Goal: Task Accomplishment & Management: Use online tool/utility

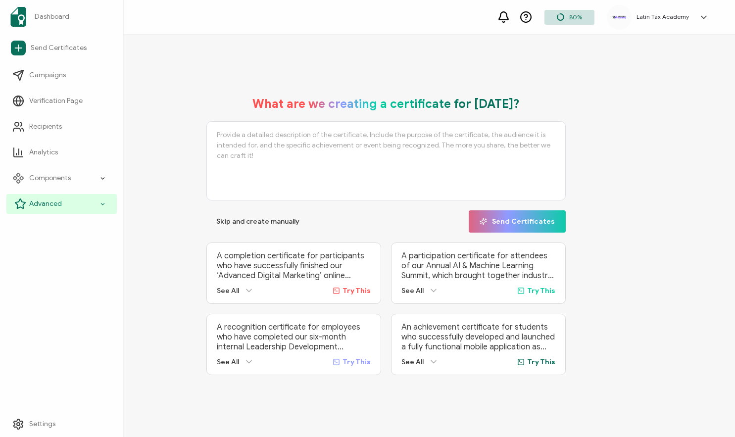
click at [47, 199] on span "Advanced" at bounding box center [45, 204] width 33 height 10
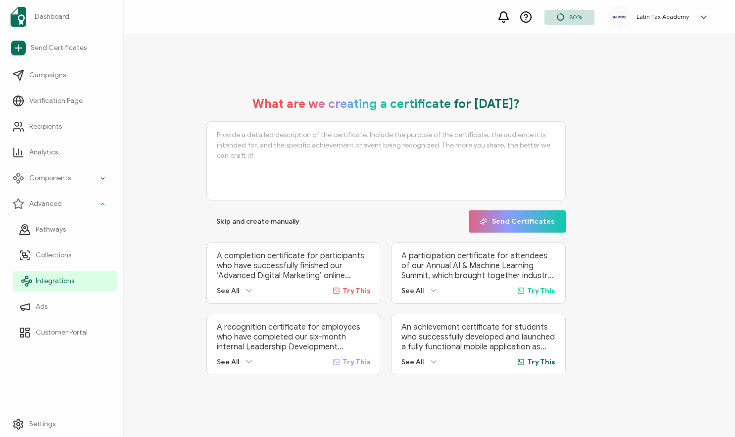
click at [48, 286] on link "Integrations" at bounding box center [65, 281] width 104 height 20
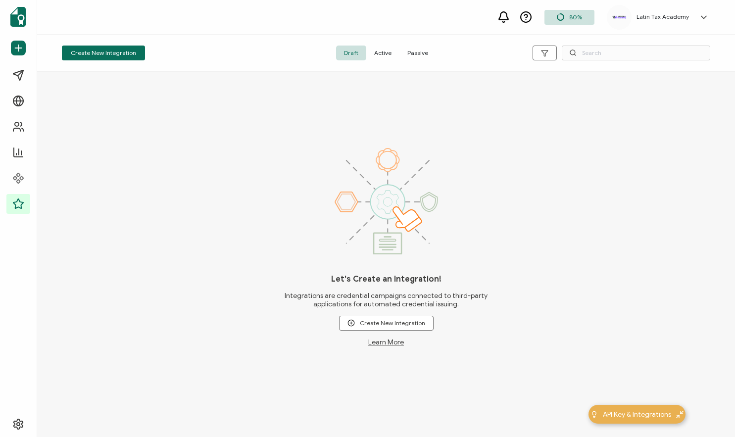
click at [384, 59] on span "Active" at bounding box center [382, 53] width 33 height 15
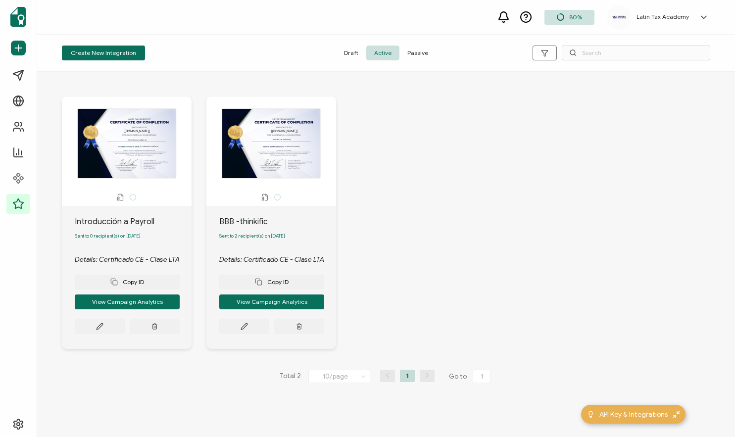
click at [353, 55] on span "Draft" at bounding box center [351, 53] width 30 height 15
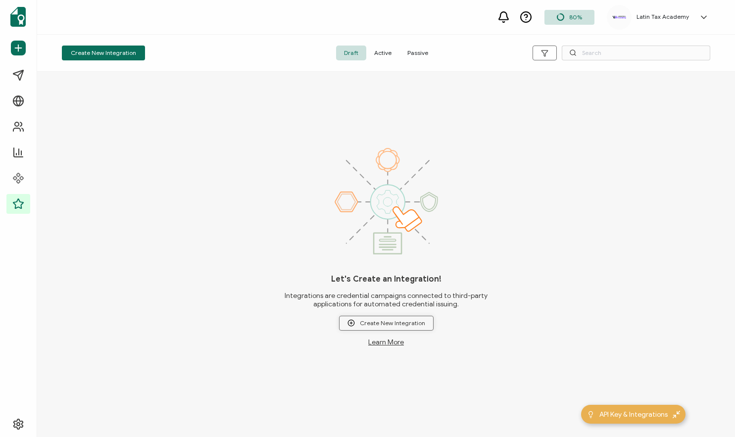
click at [366, 323] on span "Create New Integration" at bounding box center [386, 322] width 78 height 7
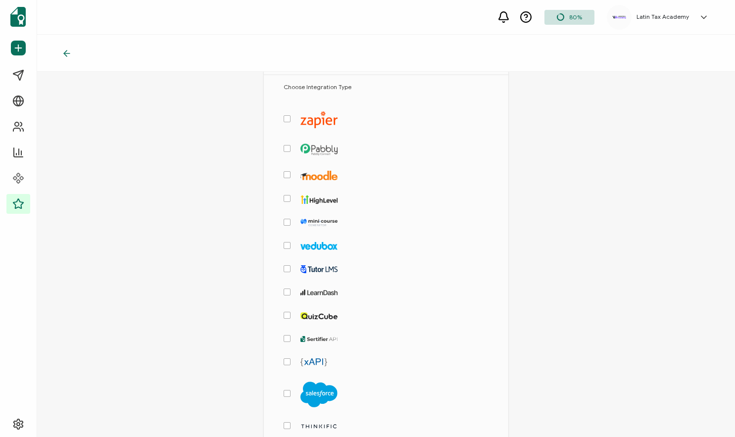
scroll to position [80, 0]
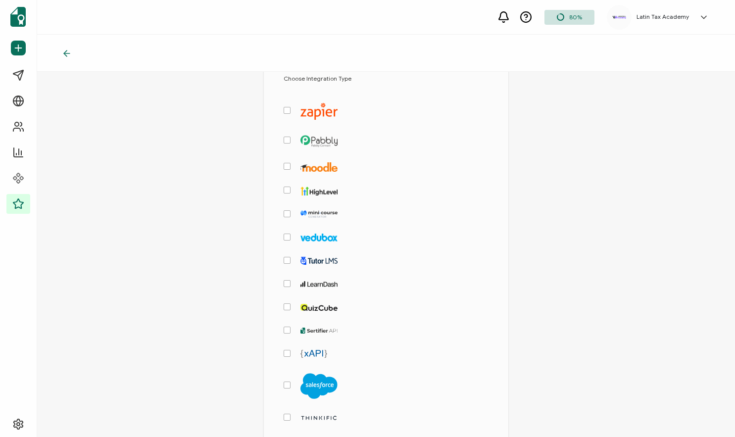
click at [286, 282] on span "checkbox-group" at bounding box center [286, 283] width 7 height 7
click at [290, 280] on input "checkbox-group" at bounding box center [290, 280] width 0 height 0
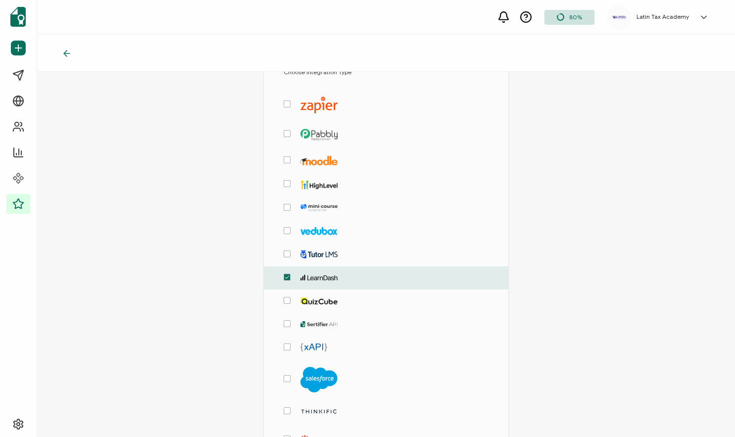
scroll to position [89, 0]
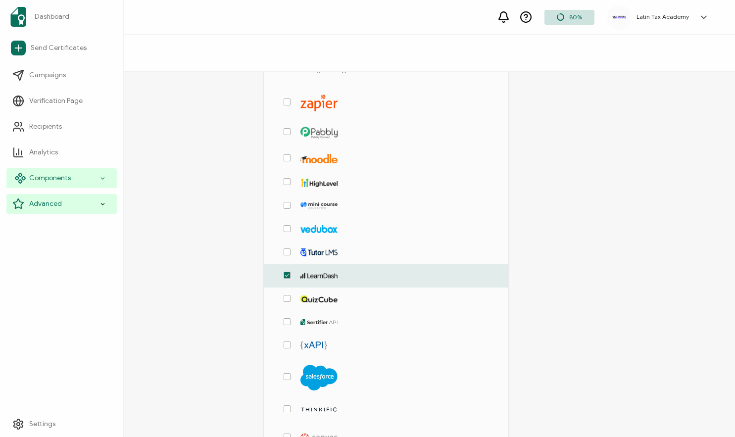
click at [52, 179] on span "Components" at bounding box center [50, 178] width 42 height 10
click at [49, 201] on span "Advanced" at bounding box center [45, 204] width 33 height 10
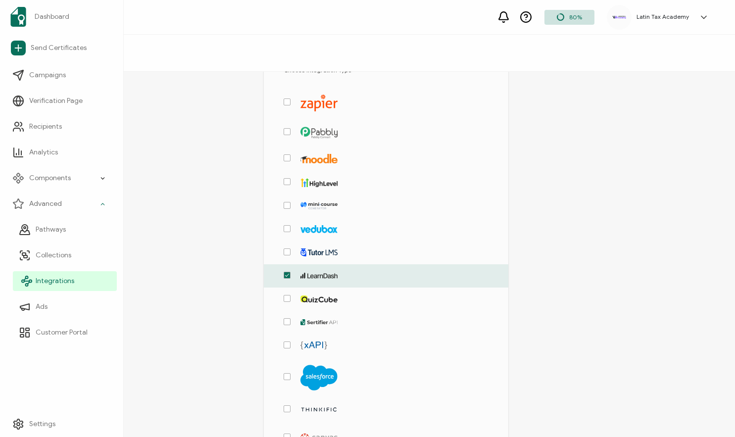
click at [54, 277] on span "Integrations" at bounding box center [55, 281] width 39 height 10
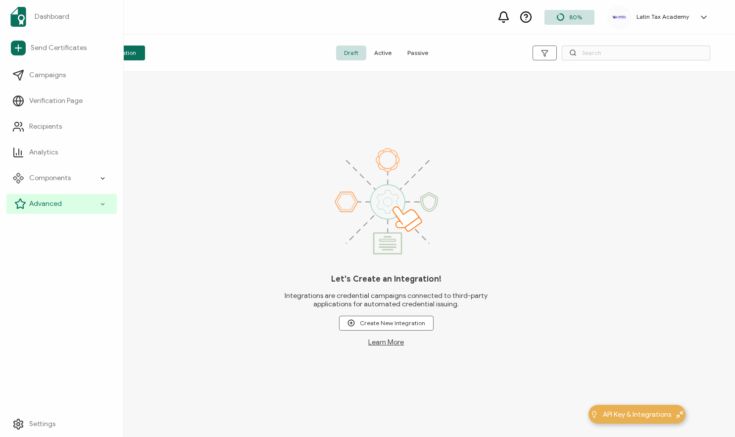
click at [43, 202] on span "Advanced" at bounding box center [45, 204] width 33 height 10
click at [56, 198] on div "Advanced" at bounding box center [61, 204] width 110 height 20
